Goal: Task Accomplishment & Management: Use online tool/utility

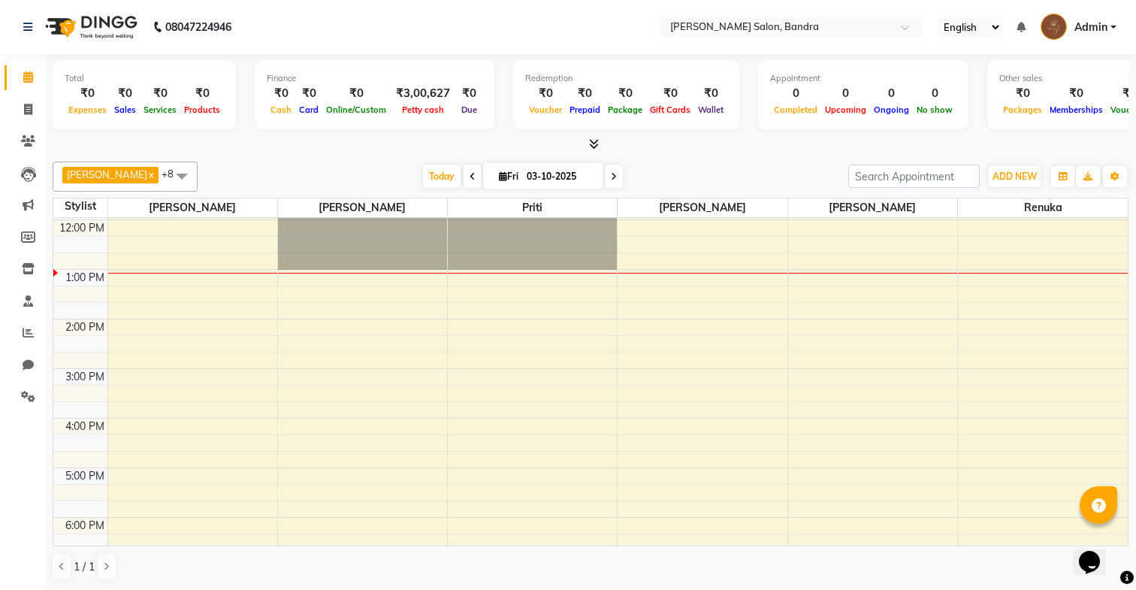
scroll to position [155, 0]
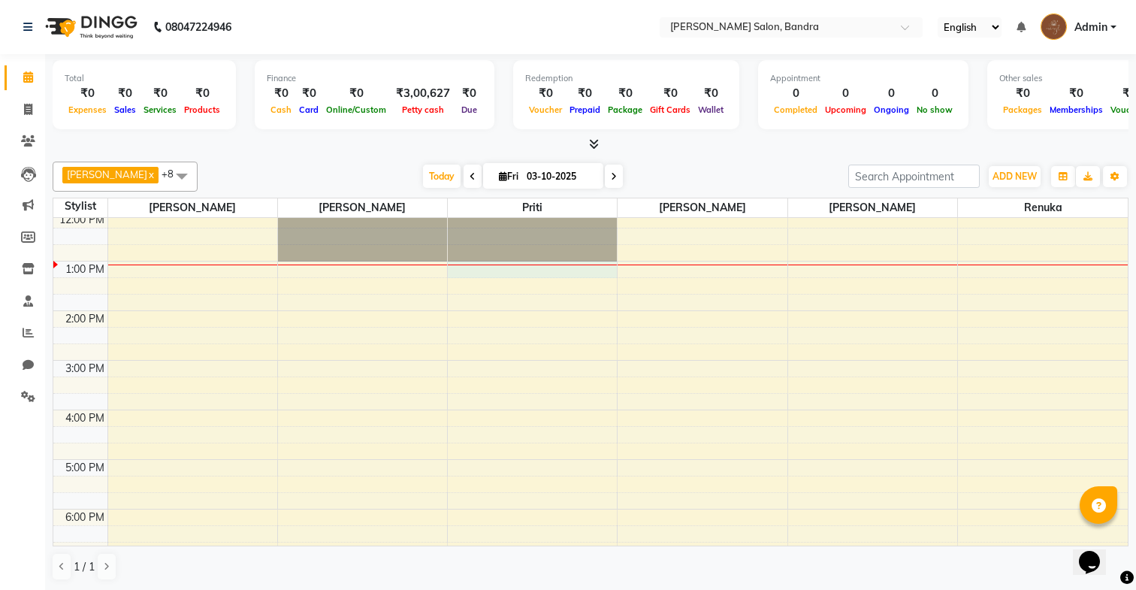
click at [534, 274] on div "9:00 AM 10:00 AM 11:00 AM 12:00 PM 1:00 PM 2:00 PM 3:00 PM 4:00 PM 5:00 PM 6:00…" at bounding box center [590, 410] width 1075 height 694
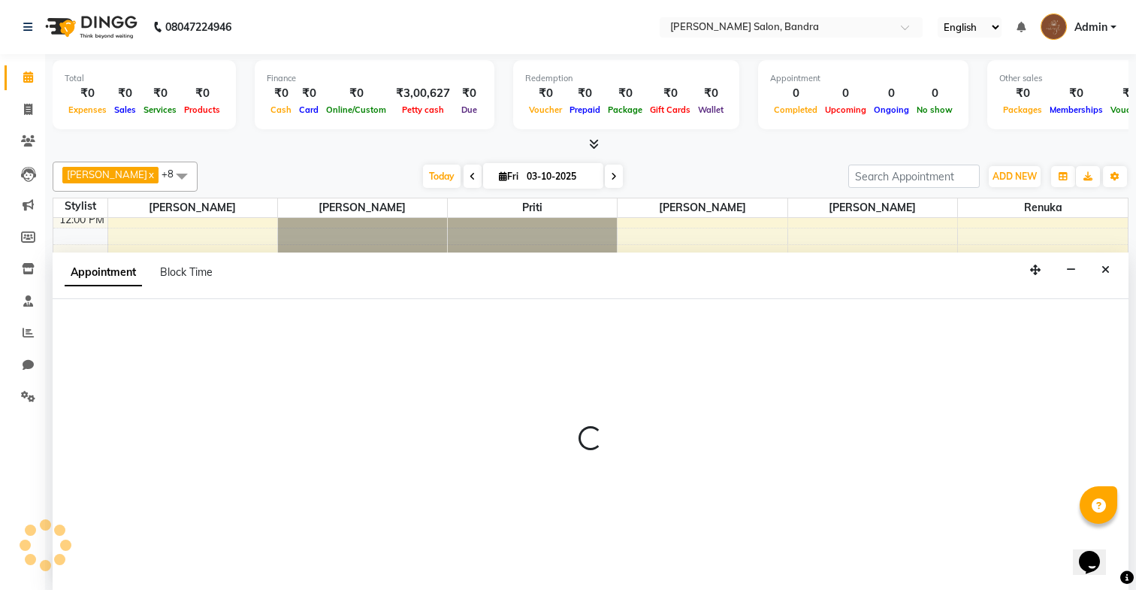
scroll to position [1, 0]
select select "71445"
select select "780"
select select "tentative"
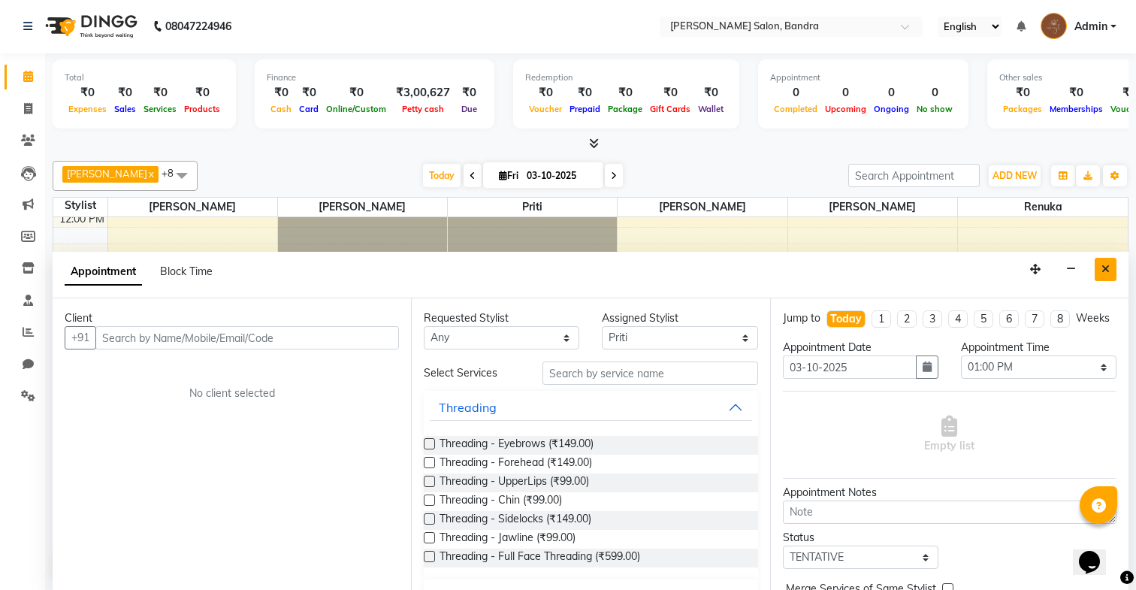
click at [1107, 275] on button "Close" at bounding box center [1106, 269] width 22 height 23
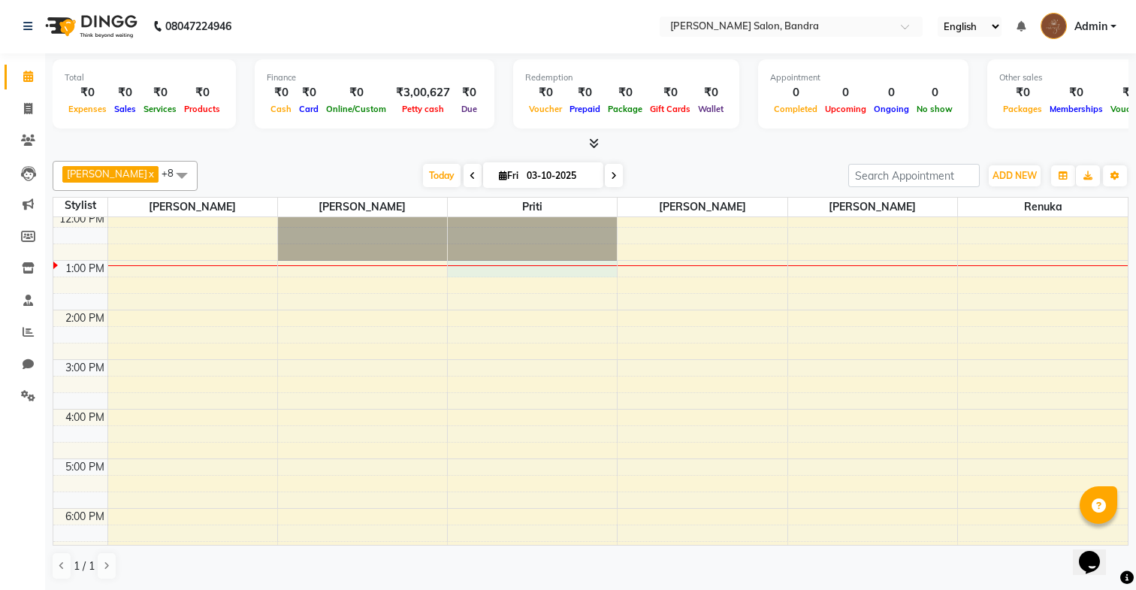
click at [476, 274] on div "9:00 AM 10:00 AM 11:00 AM 12:00 PM 1:00 PM 2:00 PM 3:00 PM 4:00 PM 5:00 PM 6:00…" at bounding box center [590, 409] width 1075 height 694
select select "71445"
select select "780"
select select "tentative"
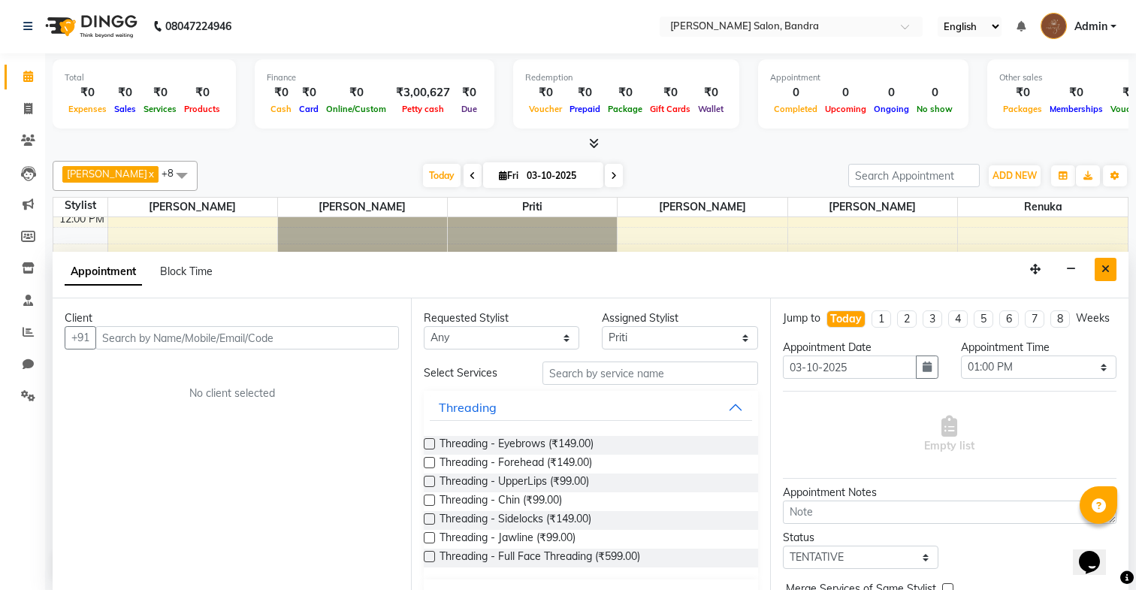
click at [1108, 265] on icon "Close" at bounding box center [1106, 269] width 8 height 11
